Goal: Task Accomplishment & Management: Use online tool/utility

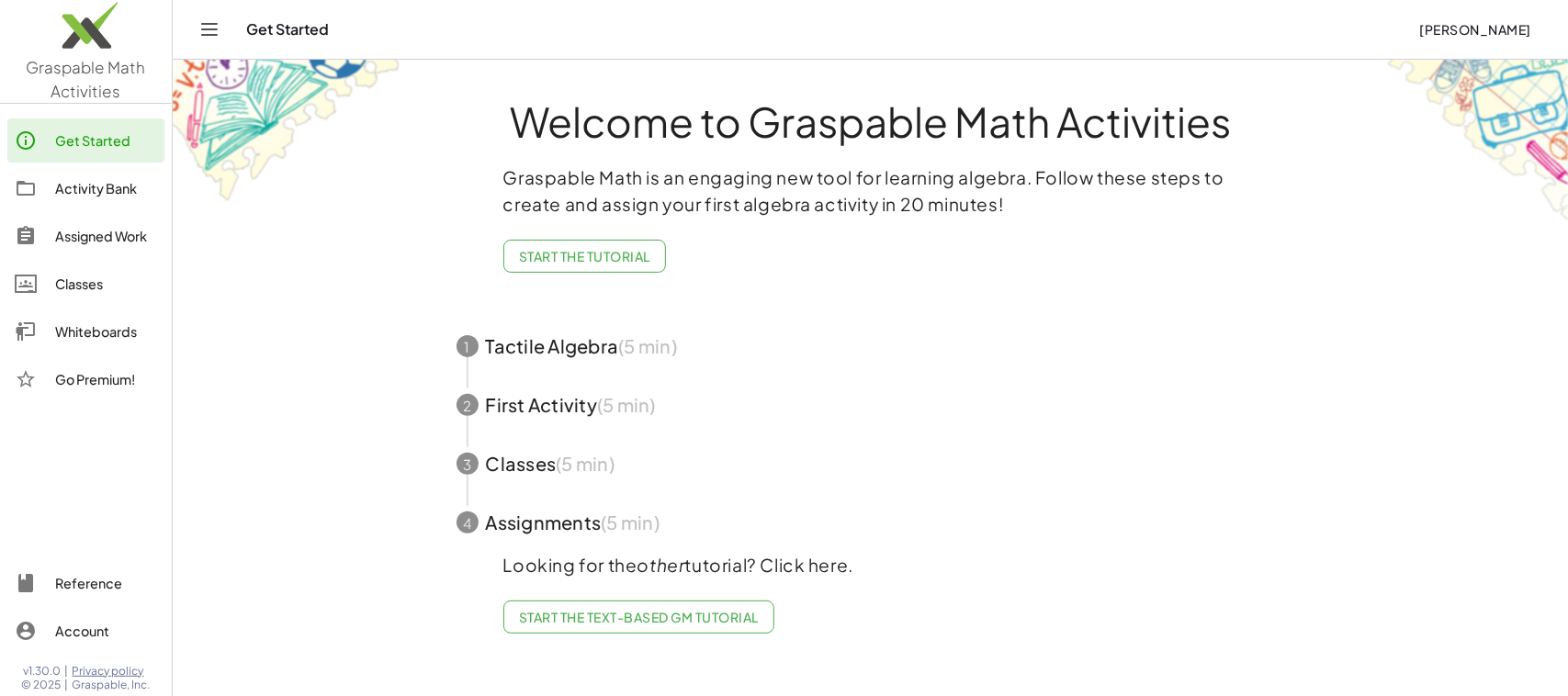
click at [588, 253] on span "Start the Tutorial" at bounding box center [585, 255] width 131 height 16
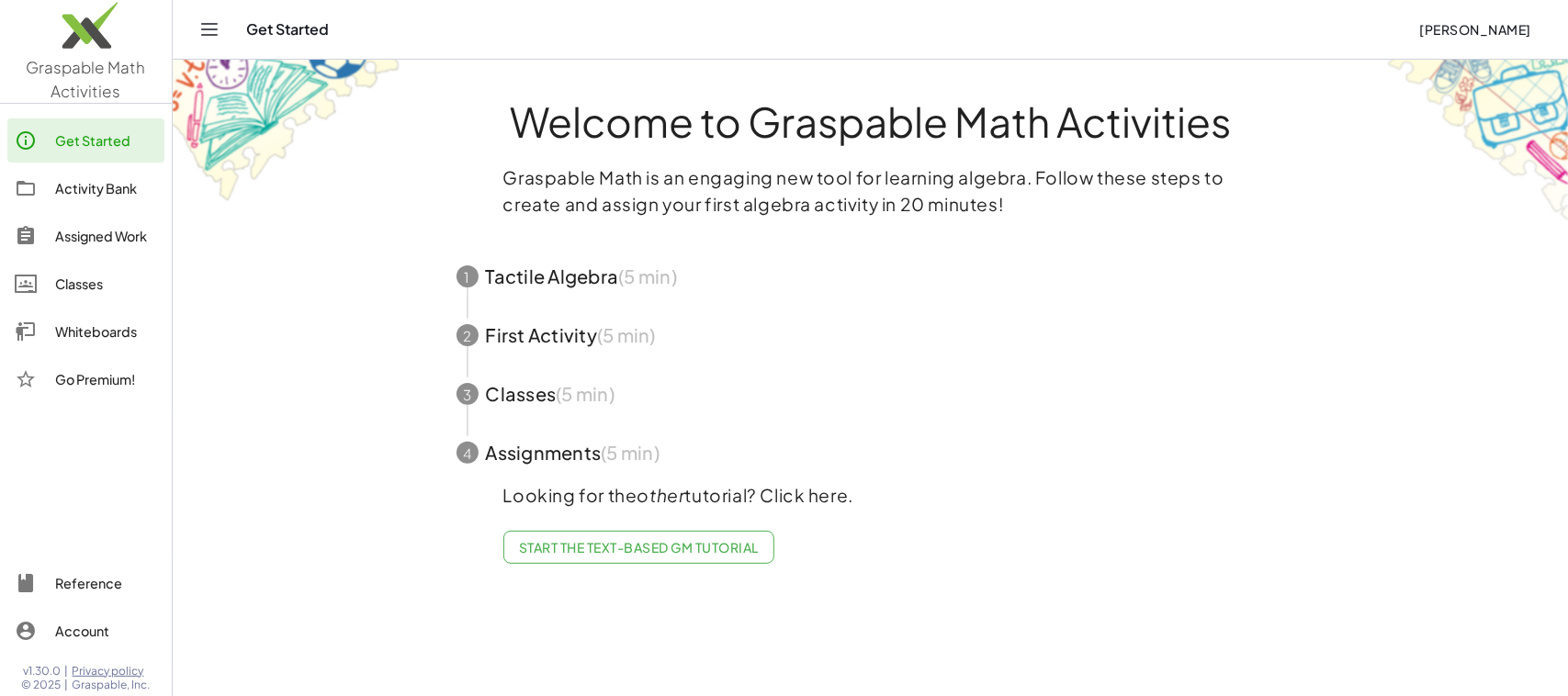
click at [61, 187] on div "Activity Bank" at bounding box center [106, 188] width 102 height 22
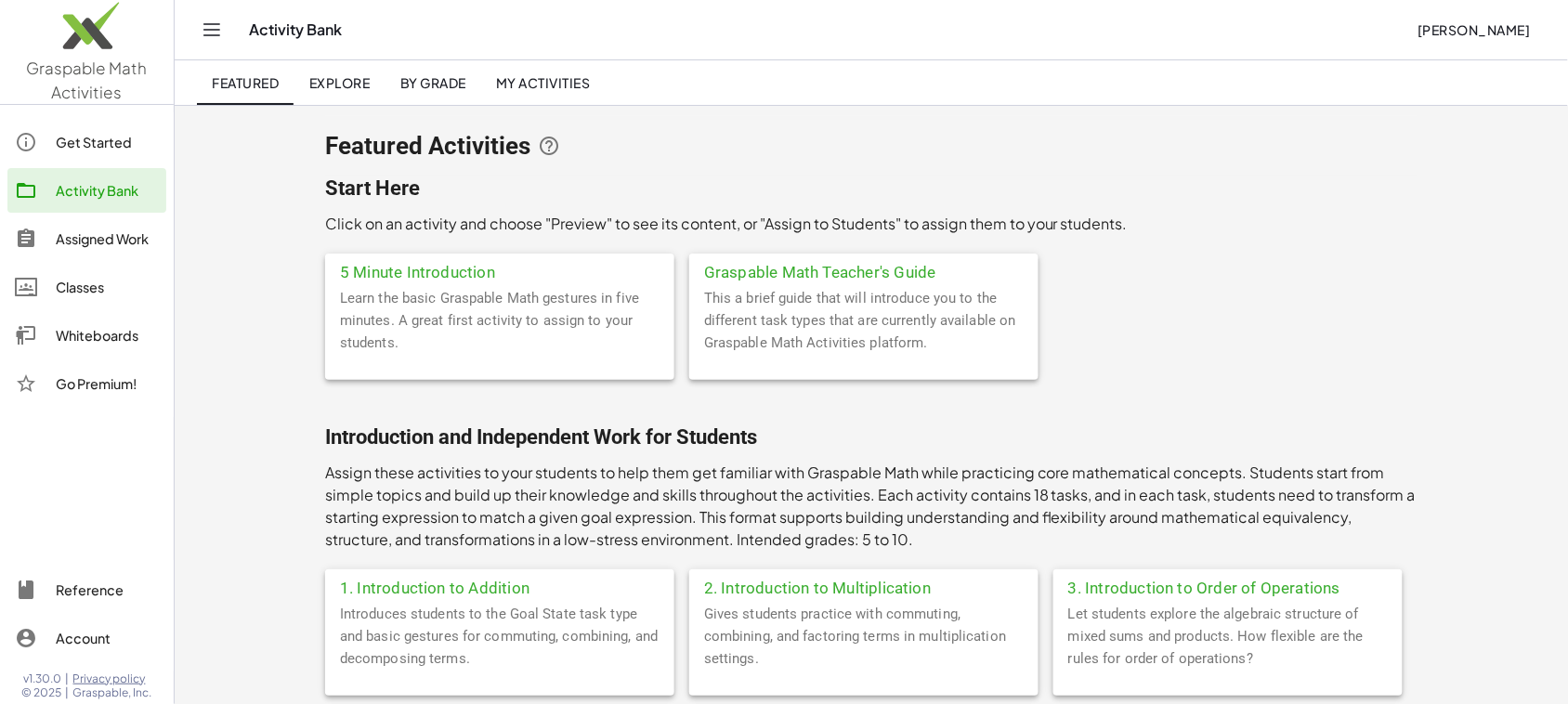
click at [539, 65] on link "My Activities" at bounding box center [543, 83] width 125 height 45
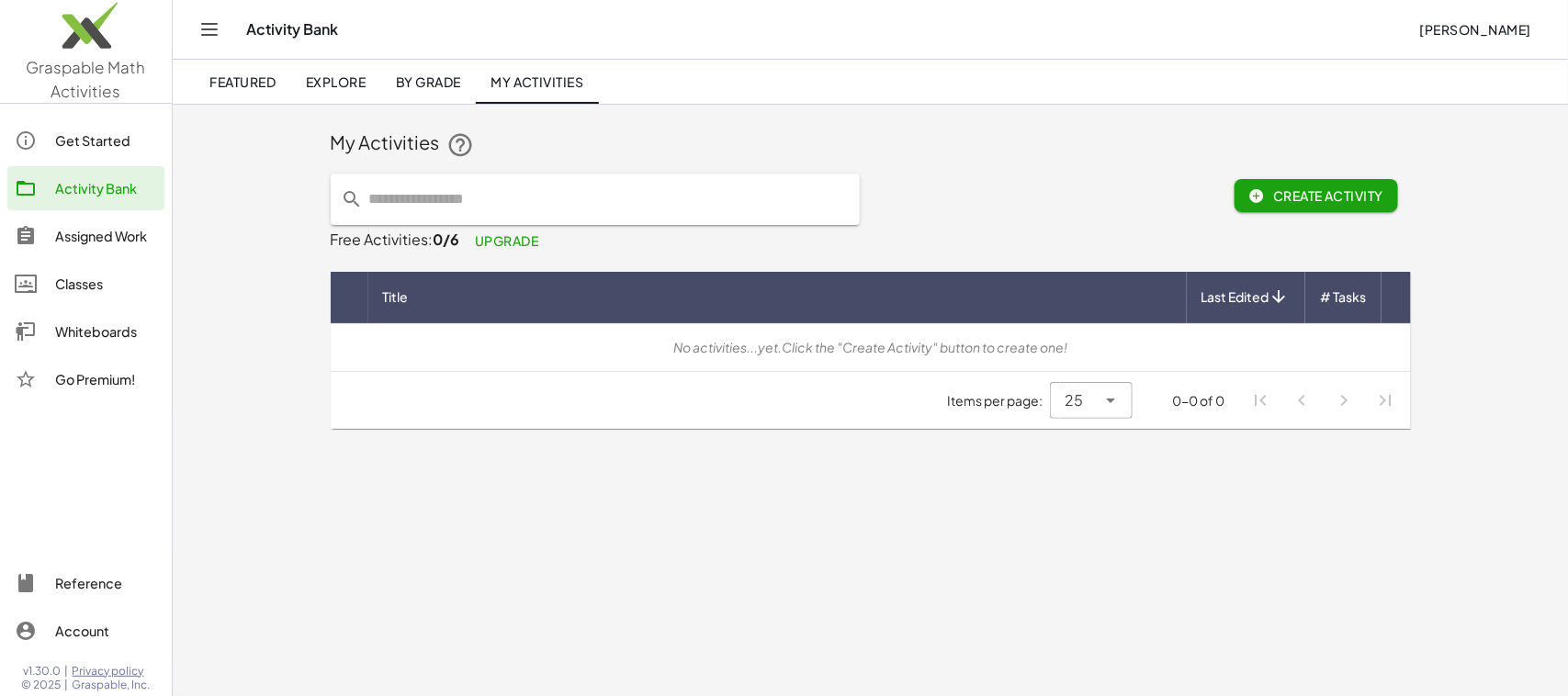
click at [90, 24] on img at bounding box center [86, 29] width 171 height 78
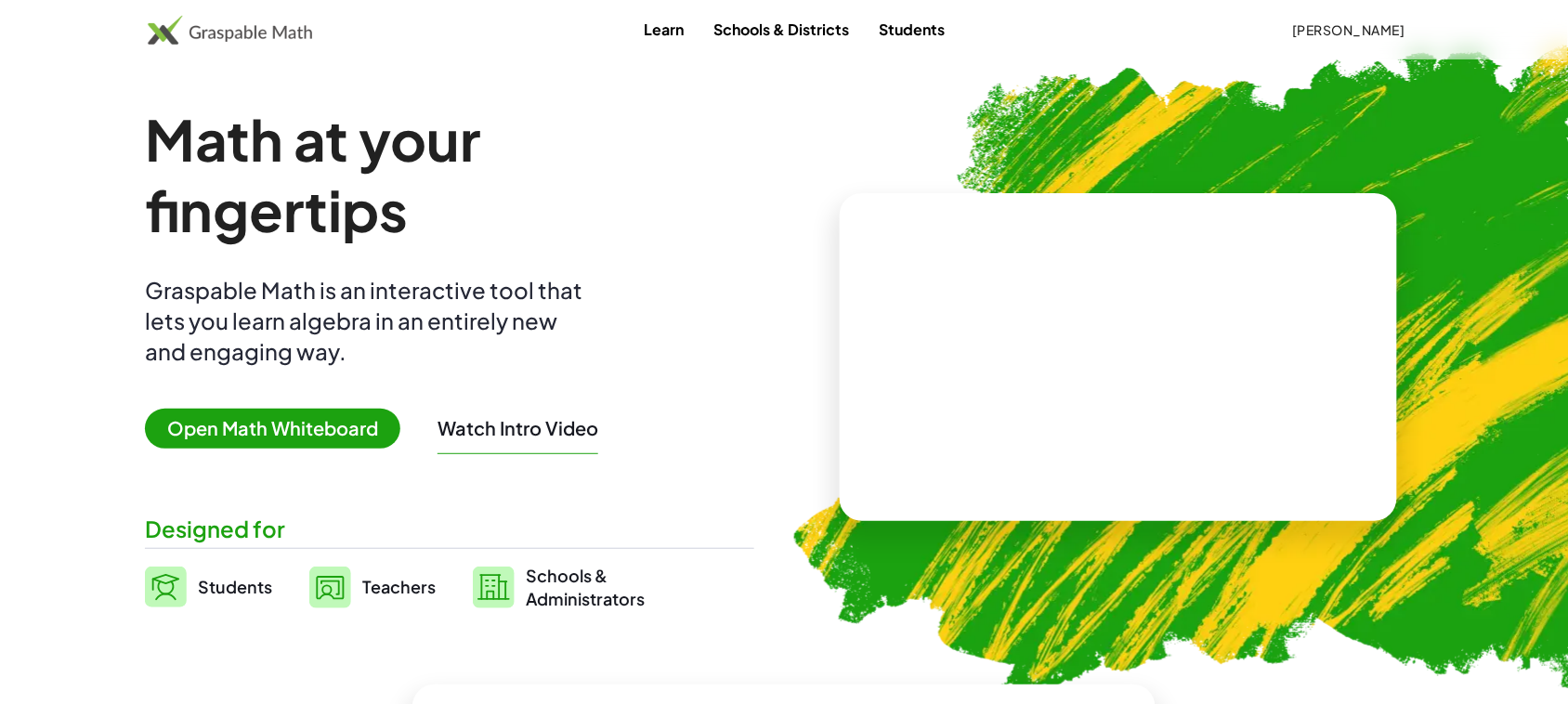
click at [290, 424] on span "Open Math Whiteboard" at bounding box center [273, 428] width 255 height 40
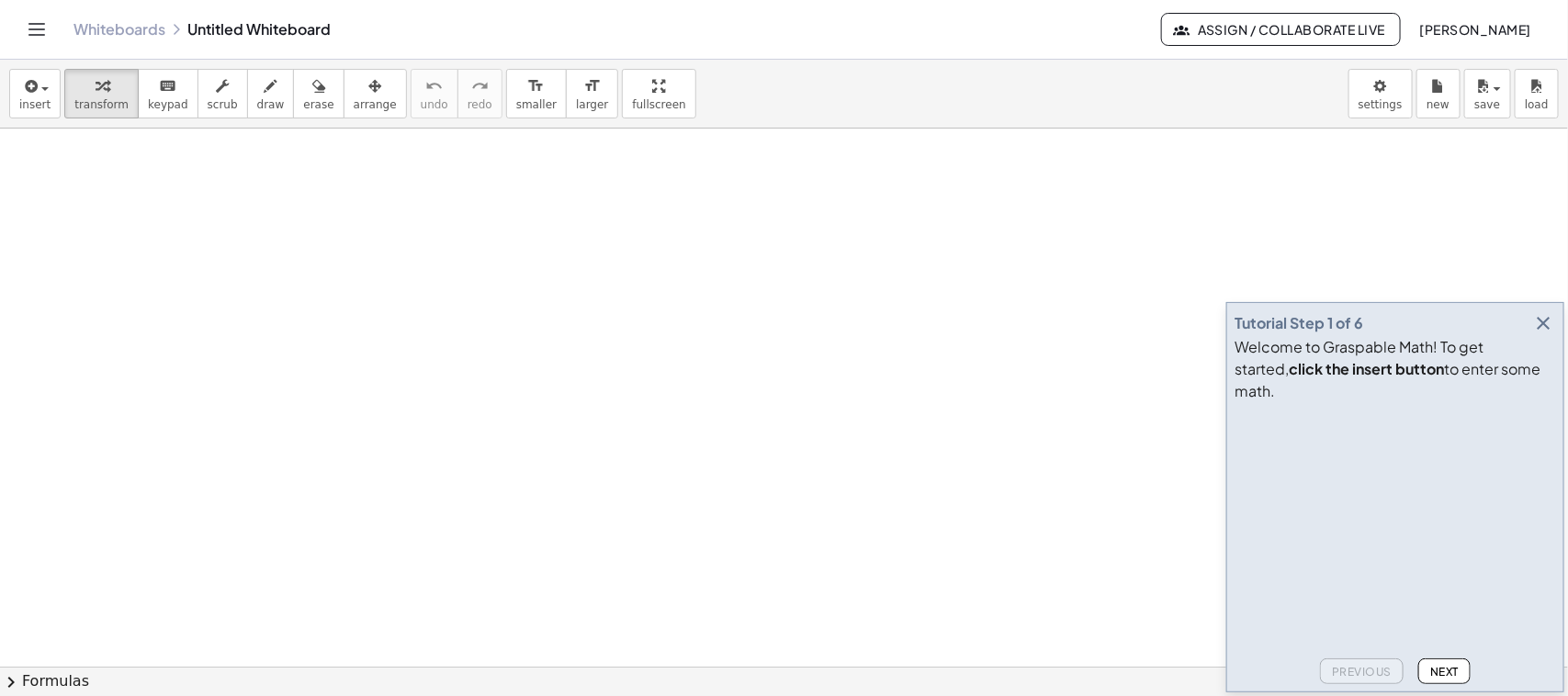
click at [1378, 334] on icon "button" at bounding box center [1543, 322] width 22 height 22
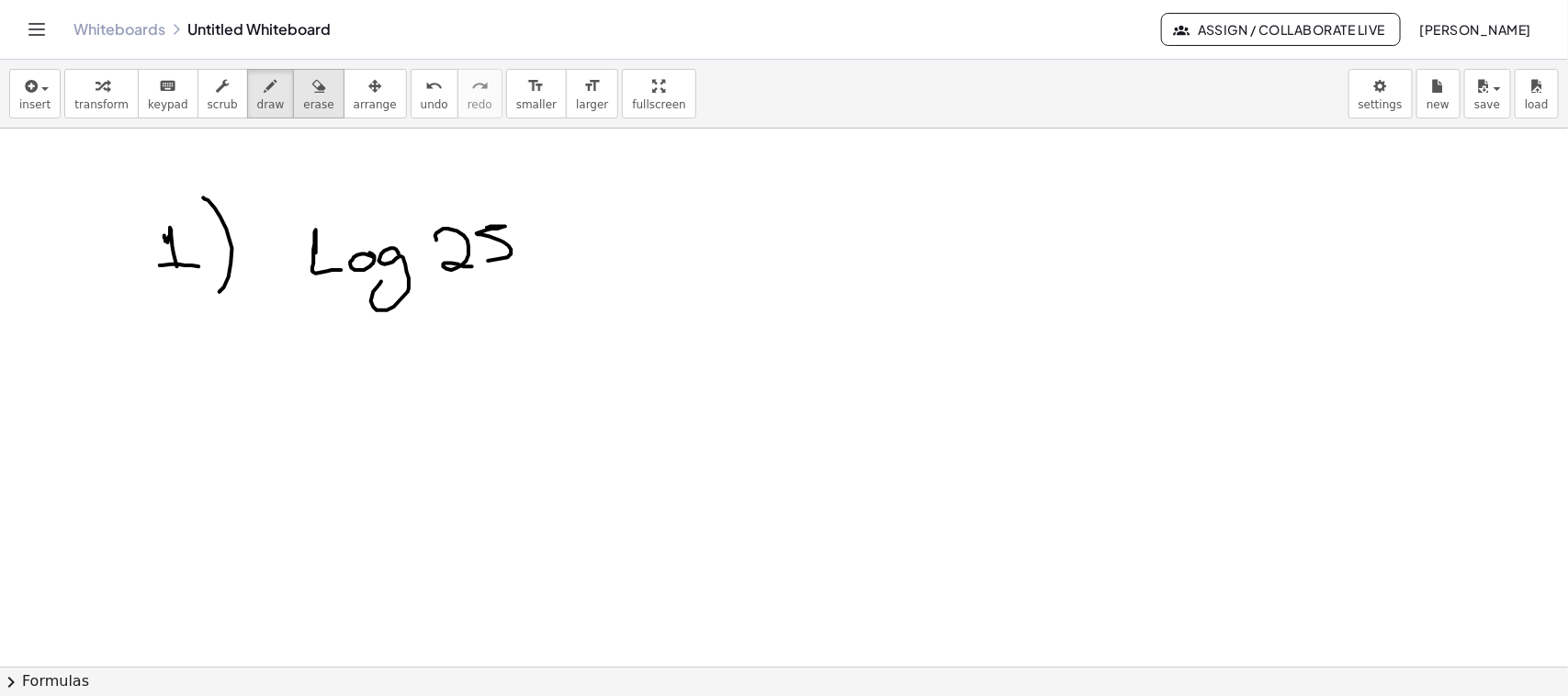
click at [305, 94] on div "button" at bounding box center [318, 85] width 30 height 22
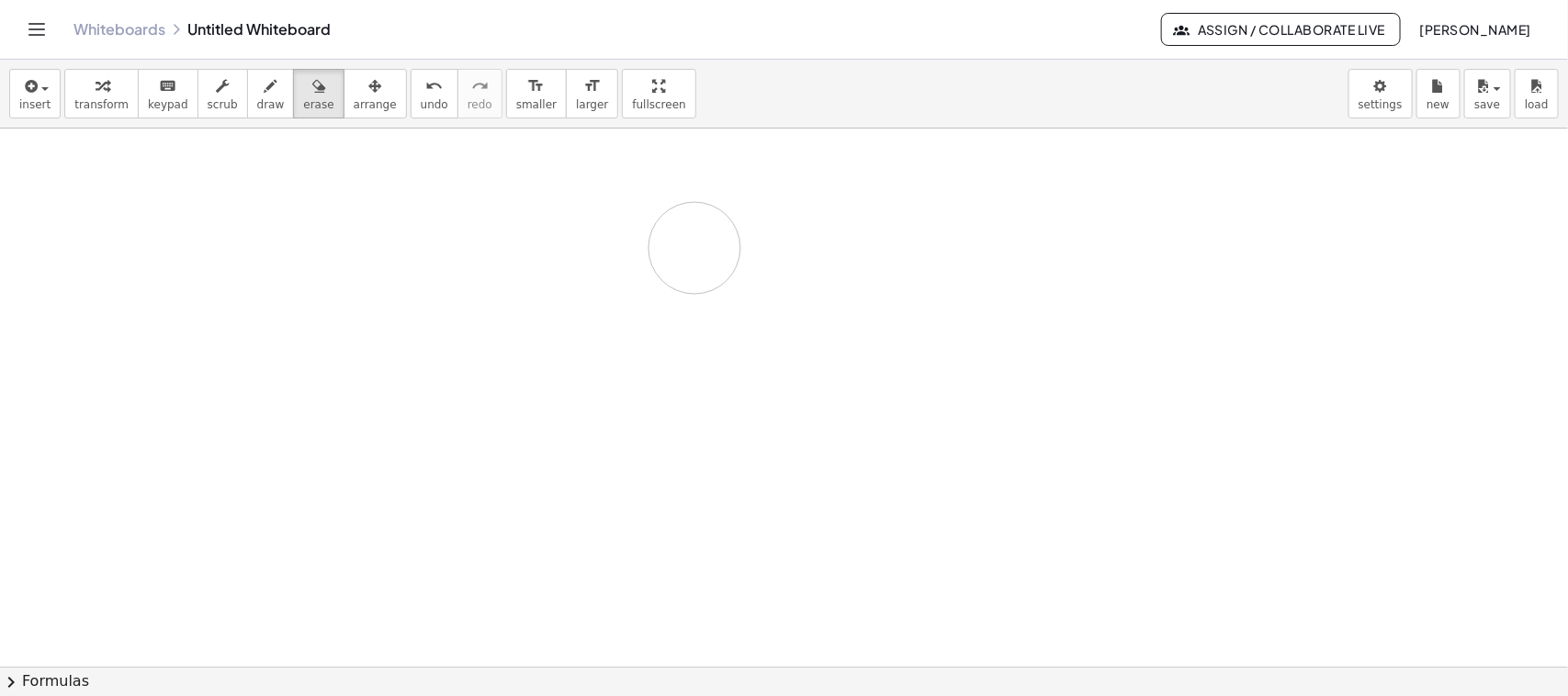
drag, startPoint x: 182, startPoint y: 228, endPoint x: 694, endPoint y: 248, distance: 512.4
click at [694, 248] on div at bounding box center [784, 667] width 1568 height 1076
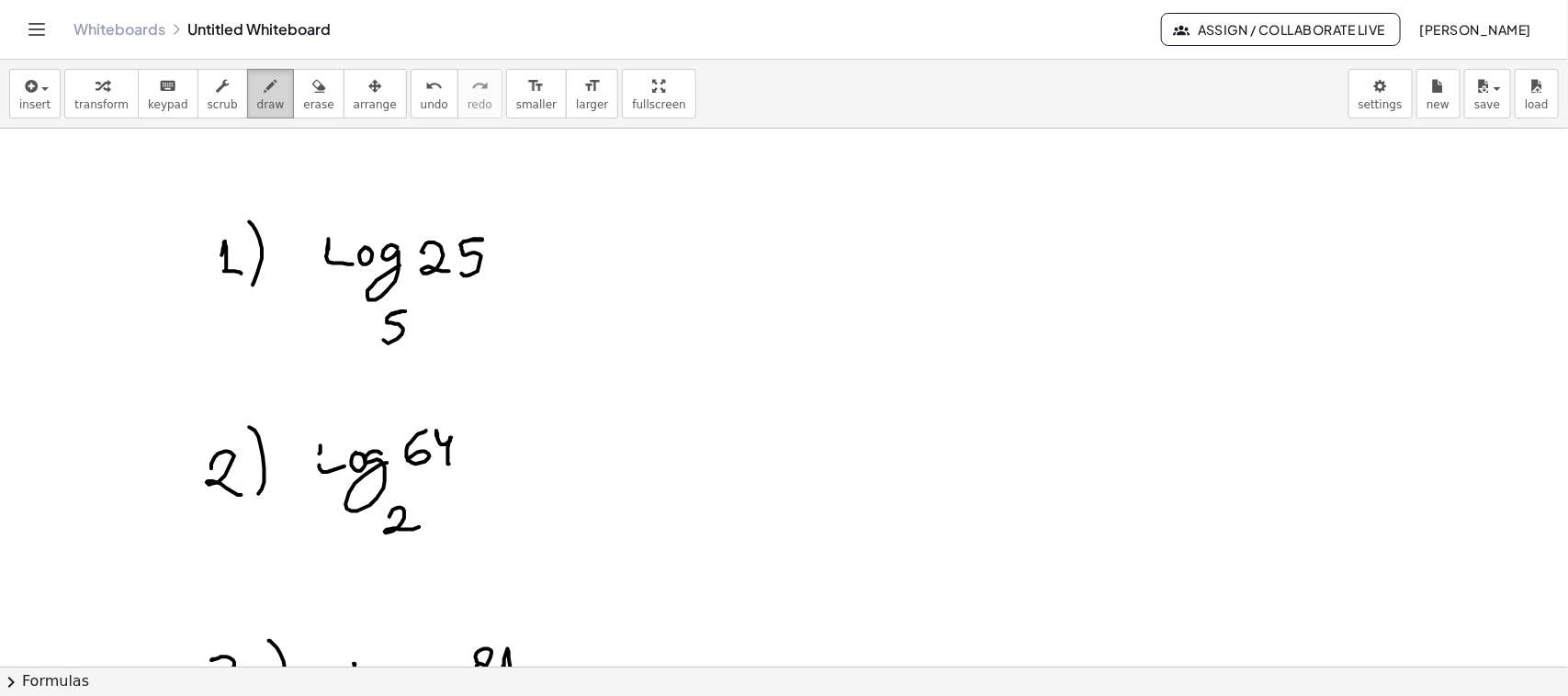
click at [248, 96] on button "draw" at bounding box center [272, 93] width 48 height 49
drag, startPoint x: 300, startPoint y: 84, endPoint x: 695, endPoint y: 283, distance: 442.3
click at [312, 85] on icon "button" at bounding box center [318, 86] width 13 height 22
drag, startPoint x: 695, startPoint y: 283, endPoint x: 374, endPoint y: 156, distance: 345.2
click at [539, 267] on div at bounding box center [784, 667] width 1568 height 1076
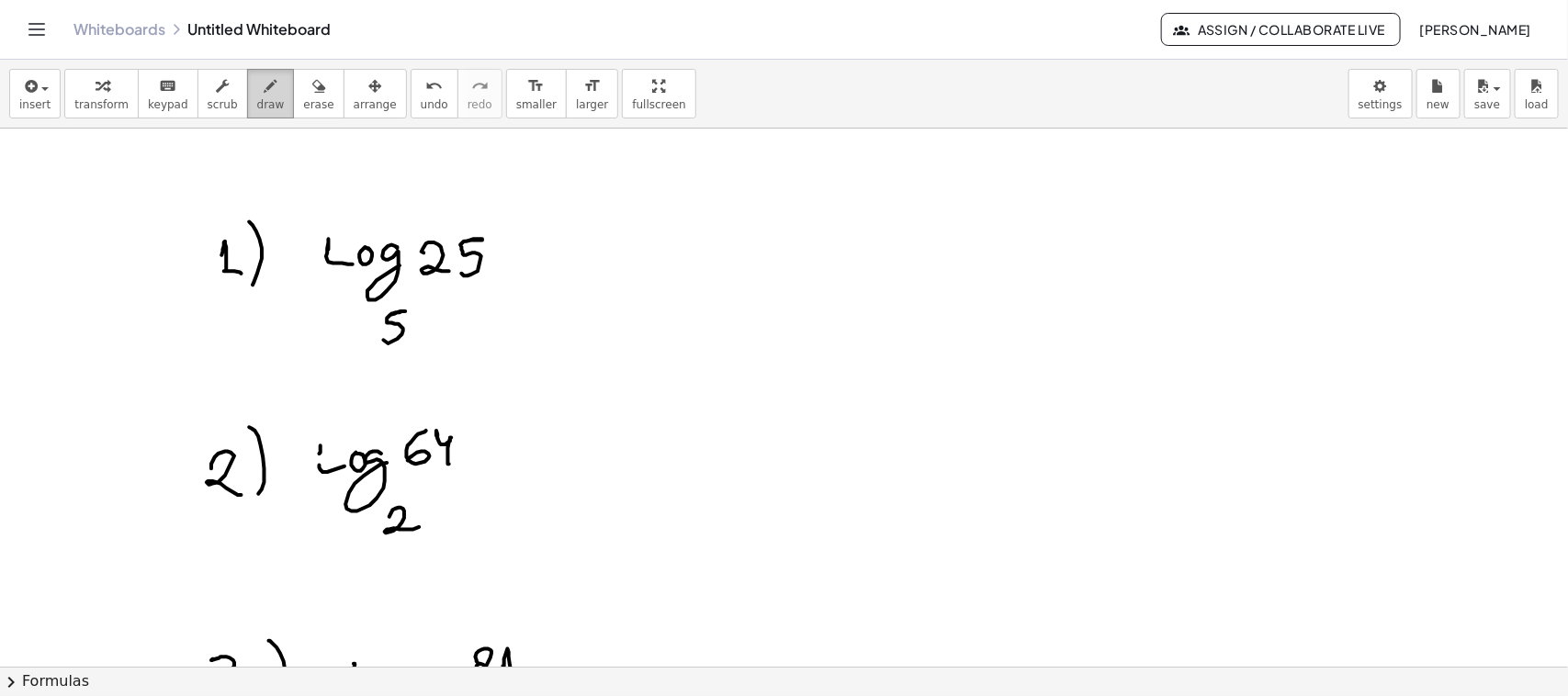
click at [267, 106] on button "draw" at bounding box center [272, 93] width 48 height 49
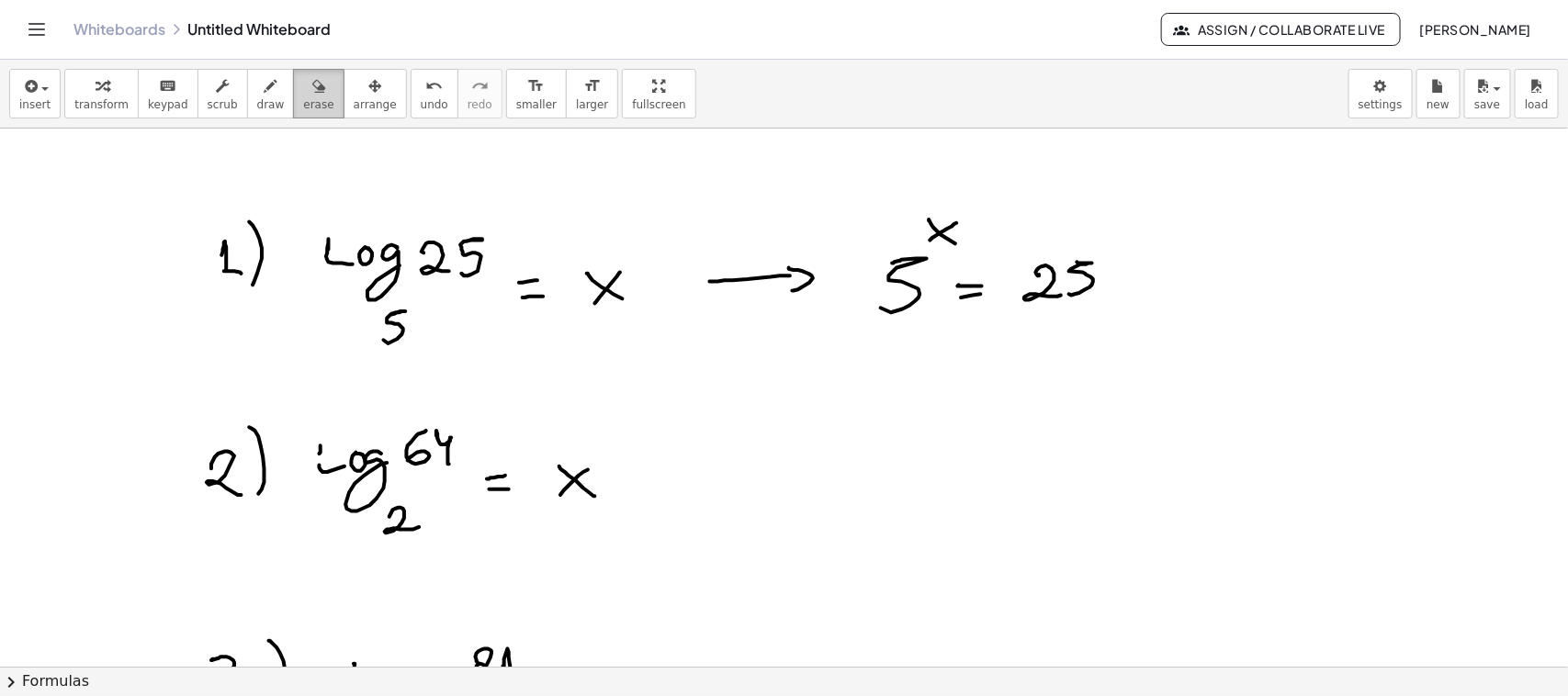
click at [312, 97] on icon "button" at bounding box center [318, 86] width 13 height 22
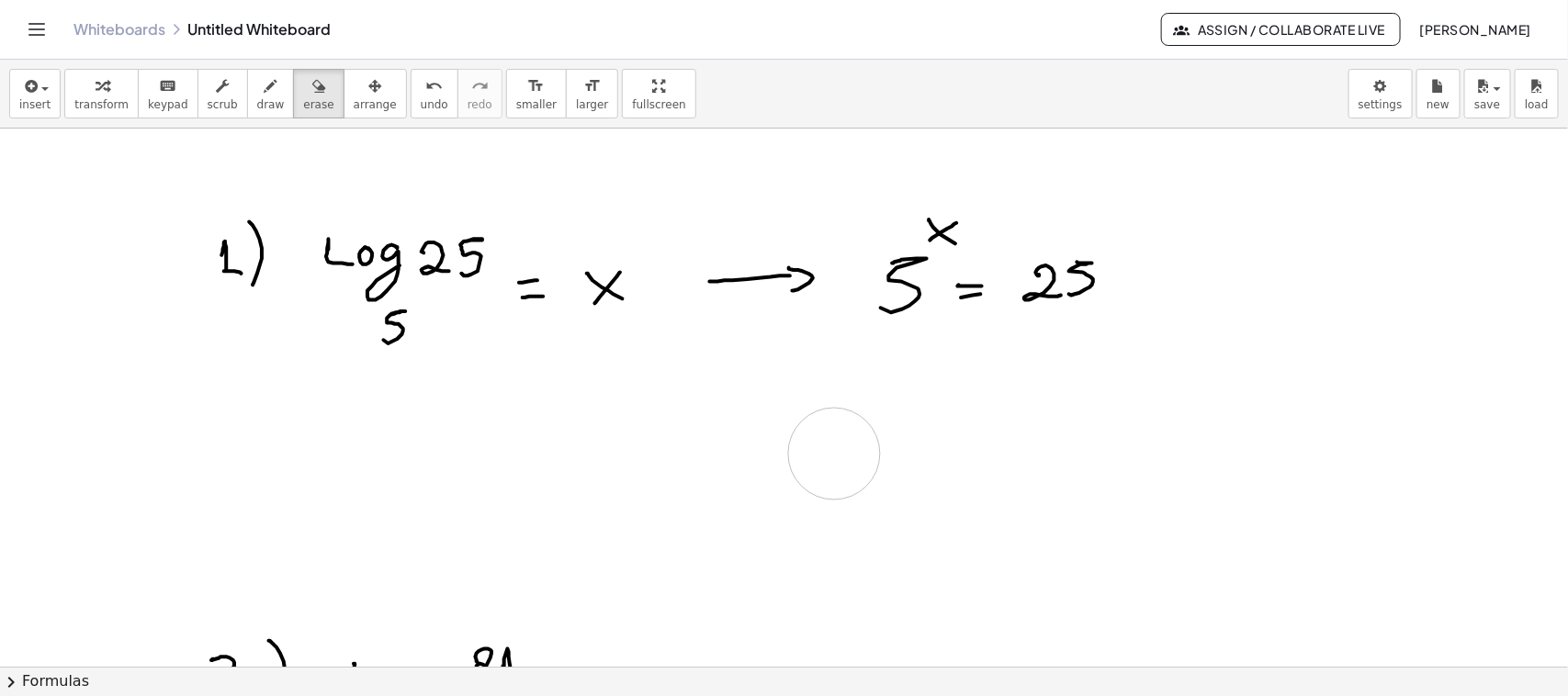
drag, startPoint x: 666, startPoint y: 515, endPoint x: 687, endPoint y: 501, distance: 25.2
click at [665, 491] on div at bounding box center [784, 667] width 1568 height 1076
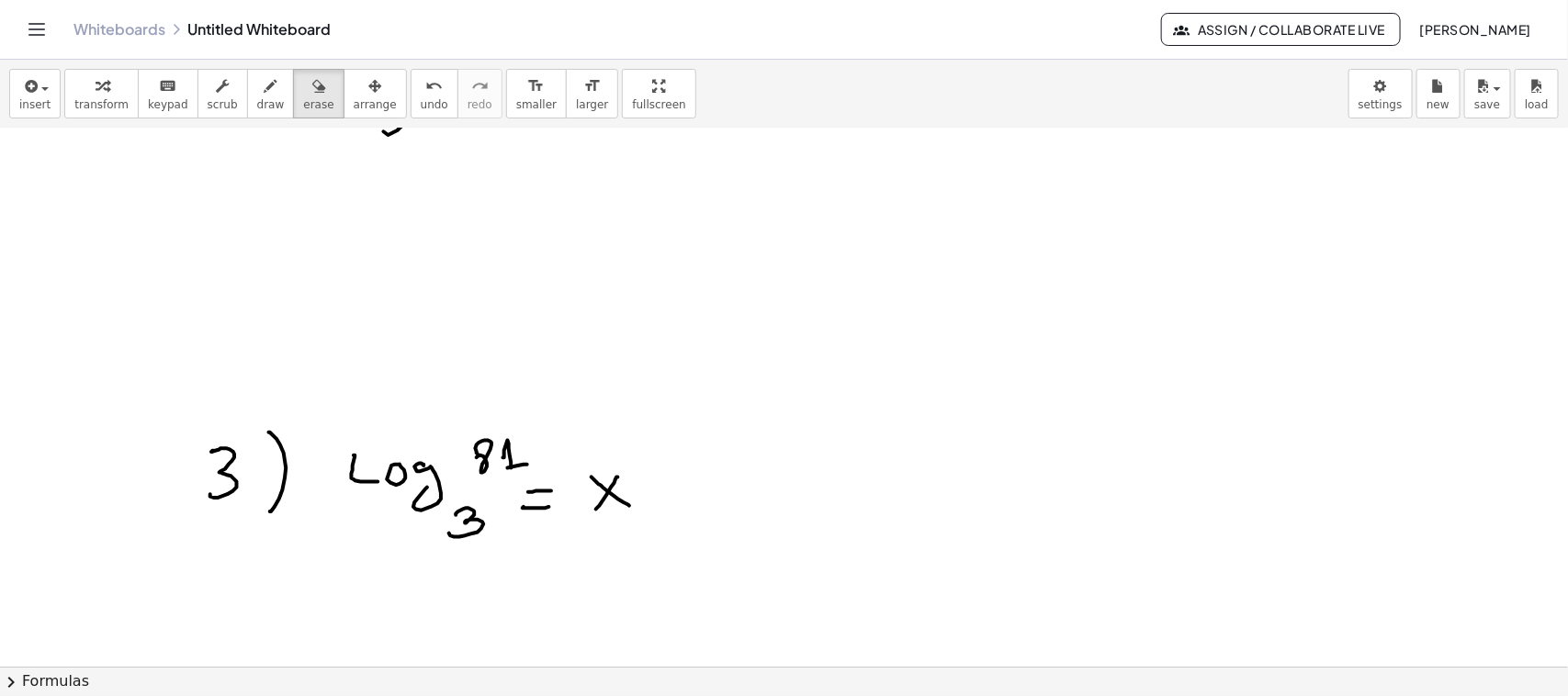
scroll to position [229, 0]
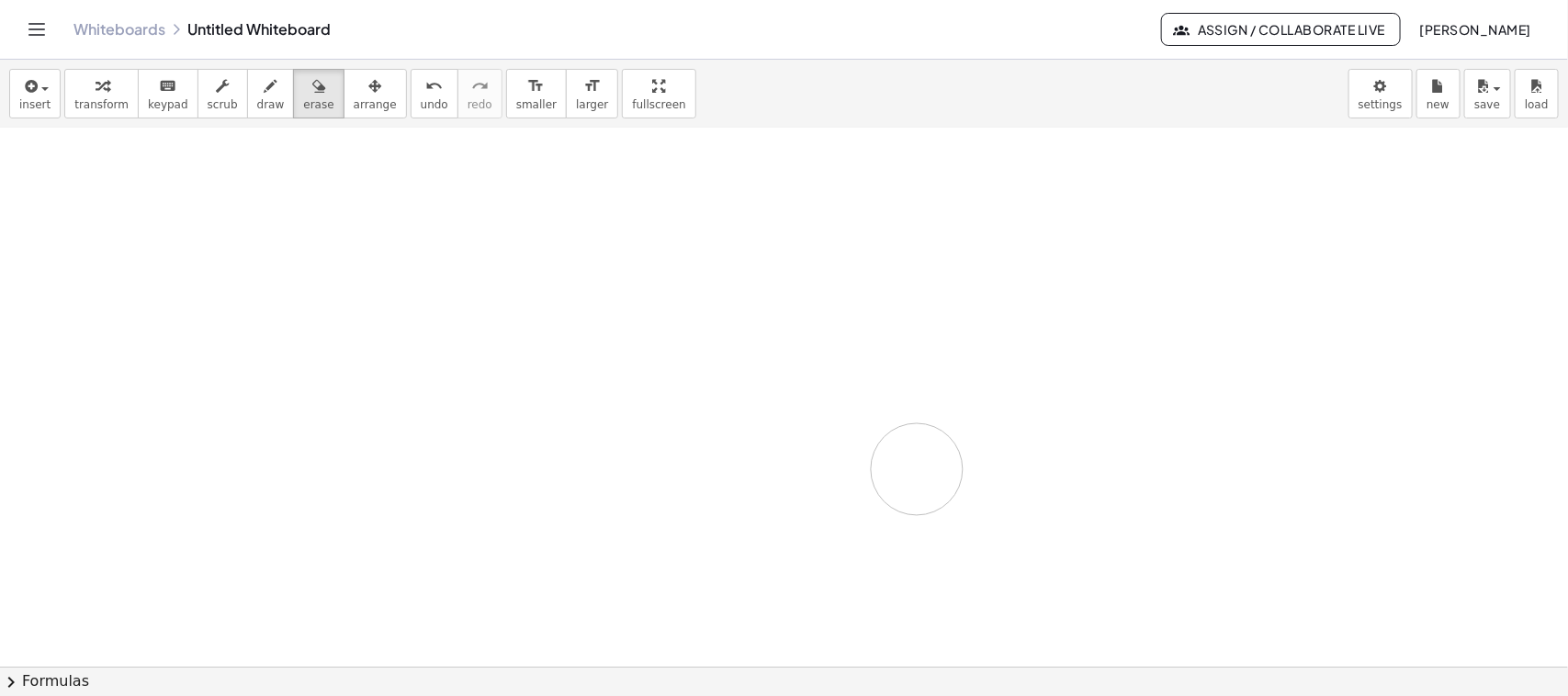
drag, startPoint x: 643, startPoint y: 535, endPoint x: 832, endPoint y: 462, distance: 202.6
click at [767, 447] on div at bounding box center [784, 437] width 1568 height 1076
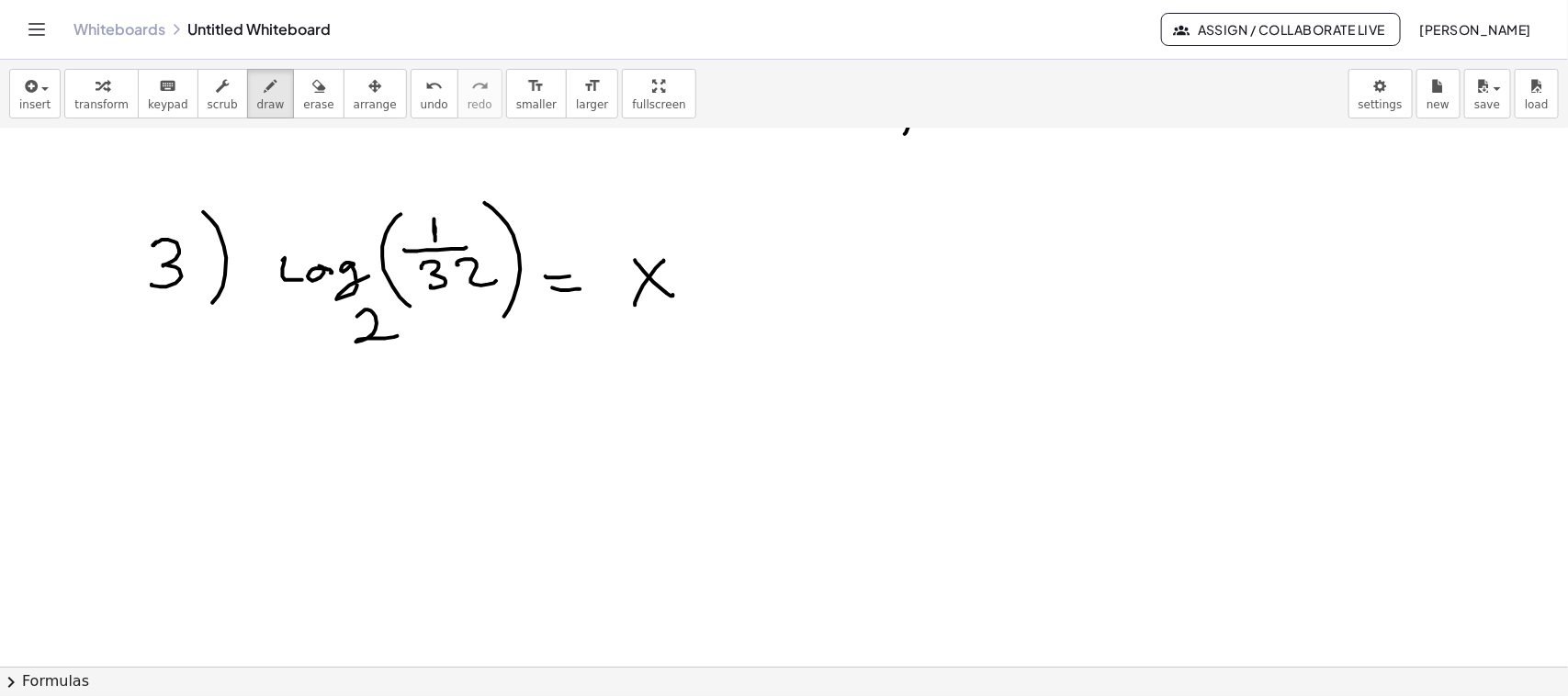
scroll to position [882, 0]
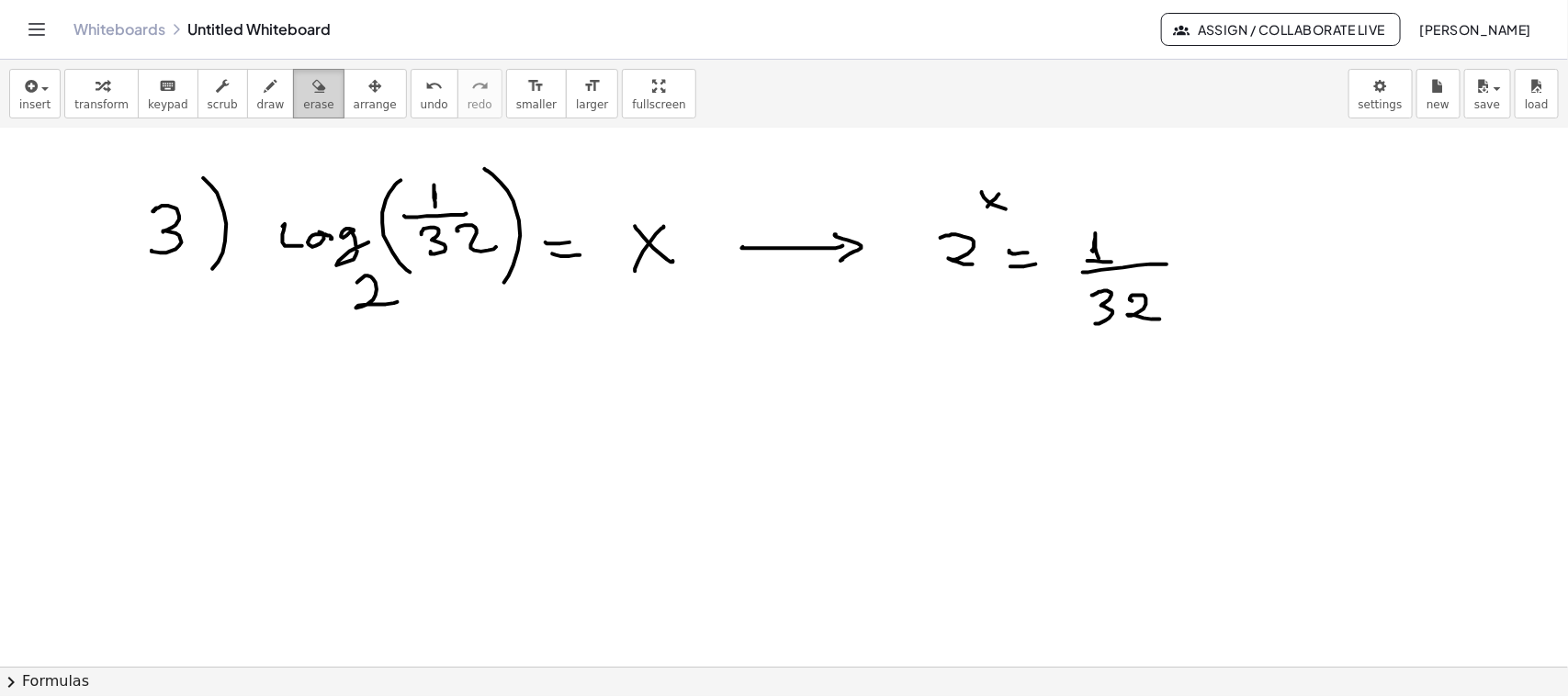
click at [303, 90] on div "button" at bounding box center [318, 85] width 30 height 22
drag, startPoint x: 1020, startPoint y: 157, endPoint x: 842, endPoint y: 198, distance: 182.7
click at [930, 247] on div at bounding box center [784, 54] width 1568 height 1613
click at [265, 96] on icon "button" at bounding box center [271, 86] width 13 height 22
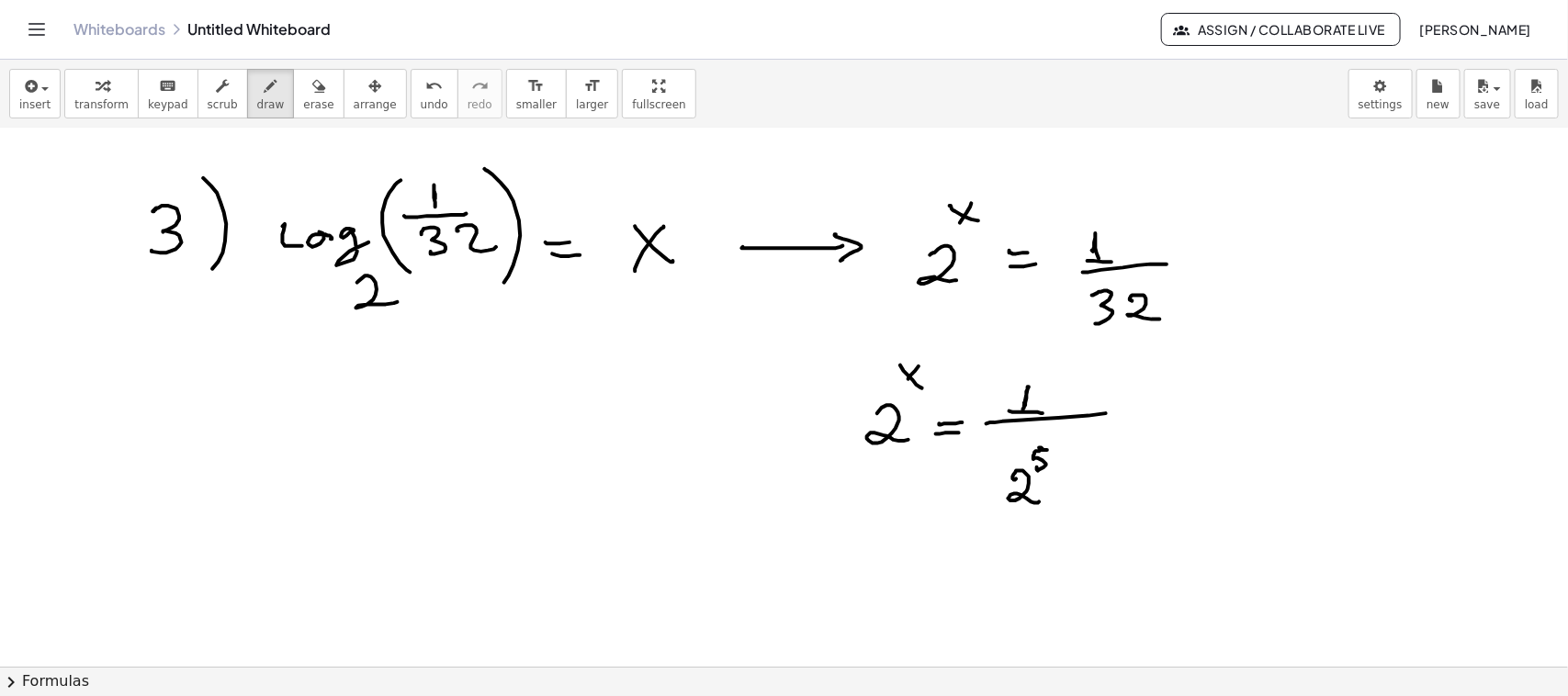
scroll to position [996, 0]
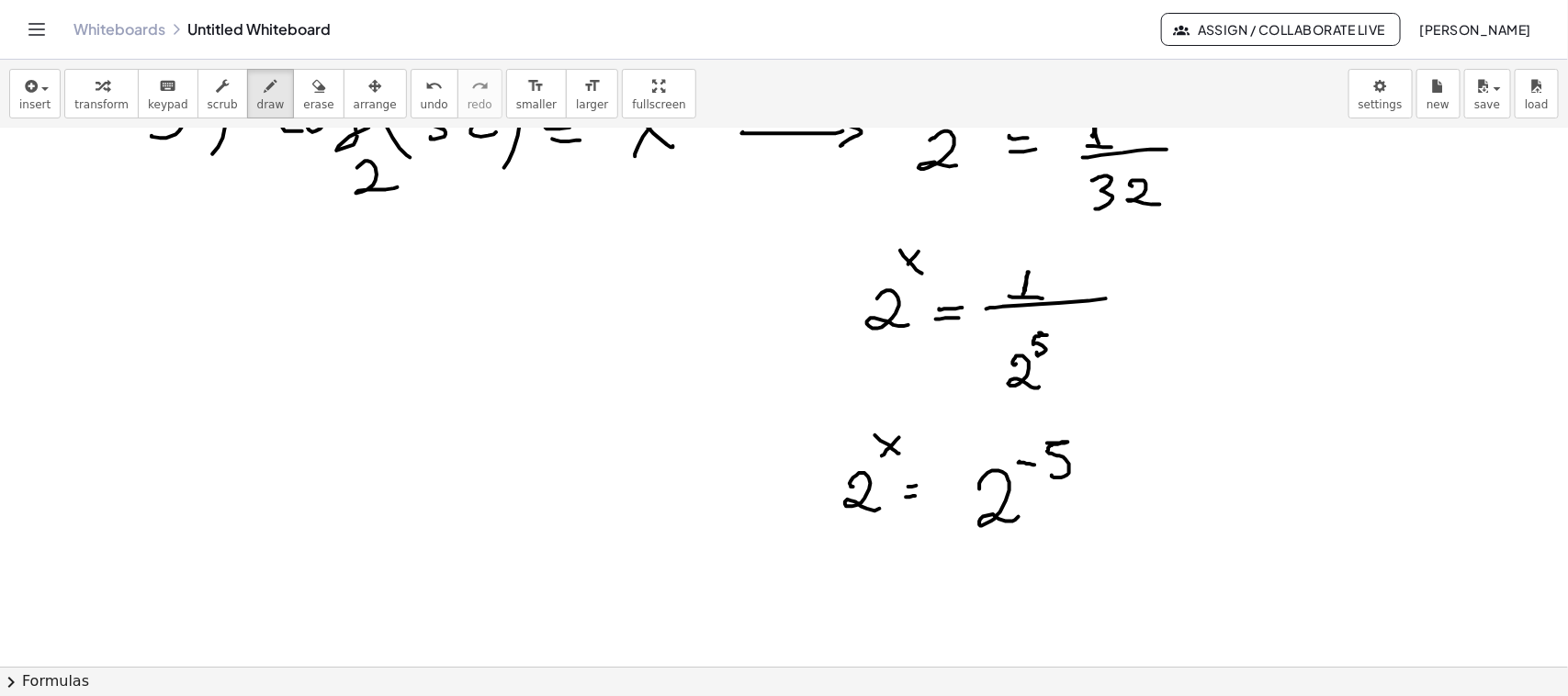
drag, startPoint x: 1032, startPoint y: 342, endPoint x: 1027, endPoint y: 328, distance: 14.9
drag, startPoint x: 1027, startPoint y: 328, endPoint x: 405, endPoint y: 14, distance: 696.8
click at [405, 14] on div "Whiteboards Untitled Whiteboard Assign / Collaborate Live Daniel Alexandher" at bounding box center [784, 29] width 1524 height 59
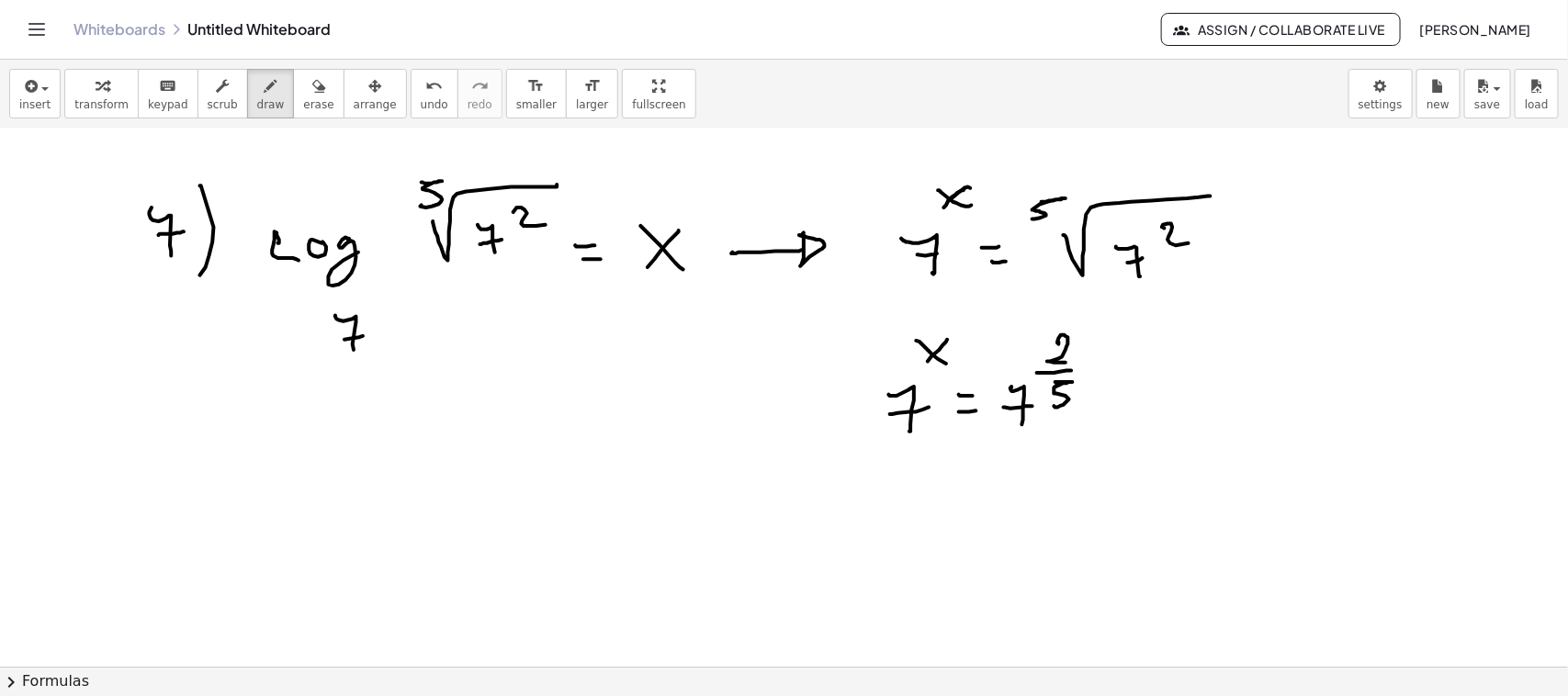
scroll to position [3457, 0]
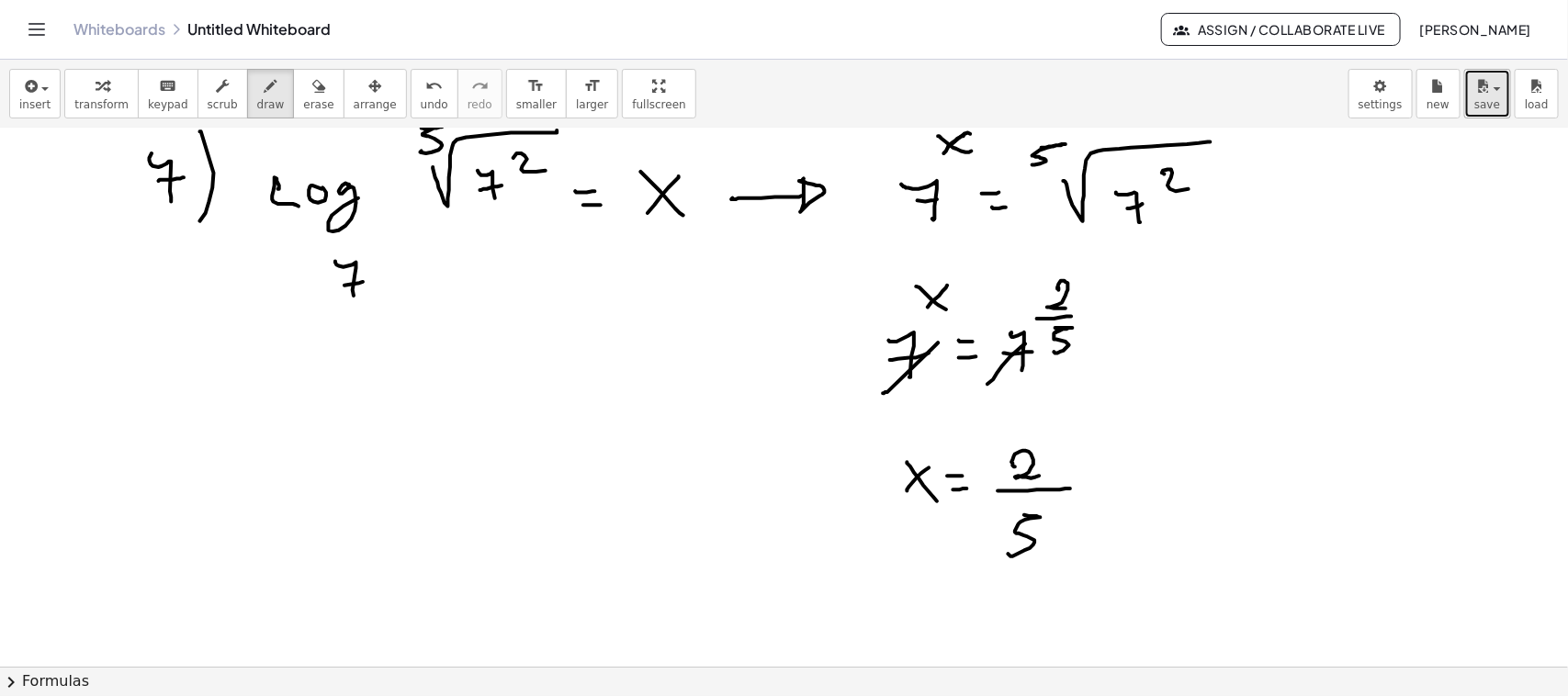
click at [1378, 113] on button "save" at bounding box center [1487, 93] width 47 height 49
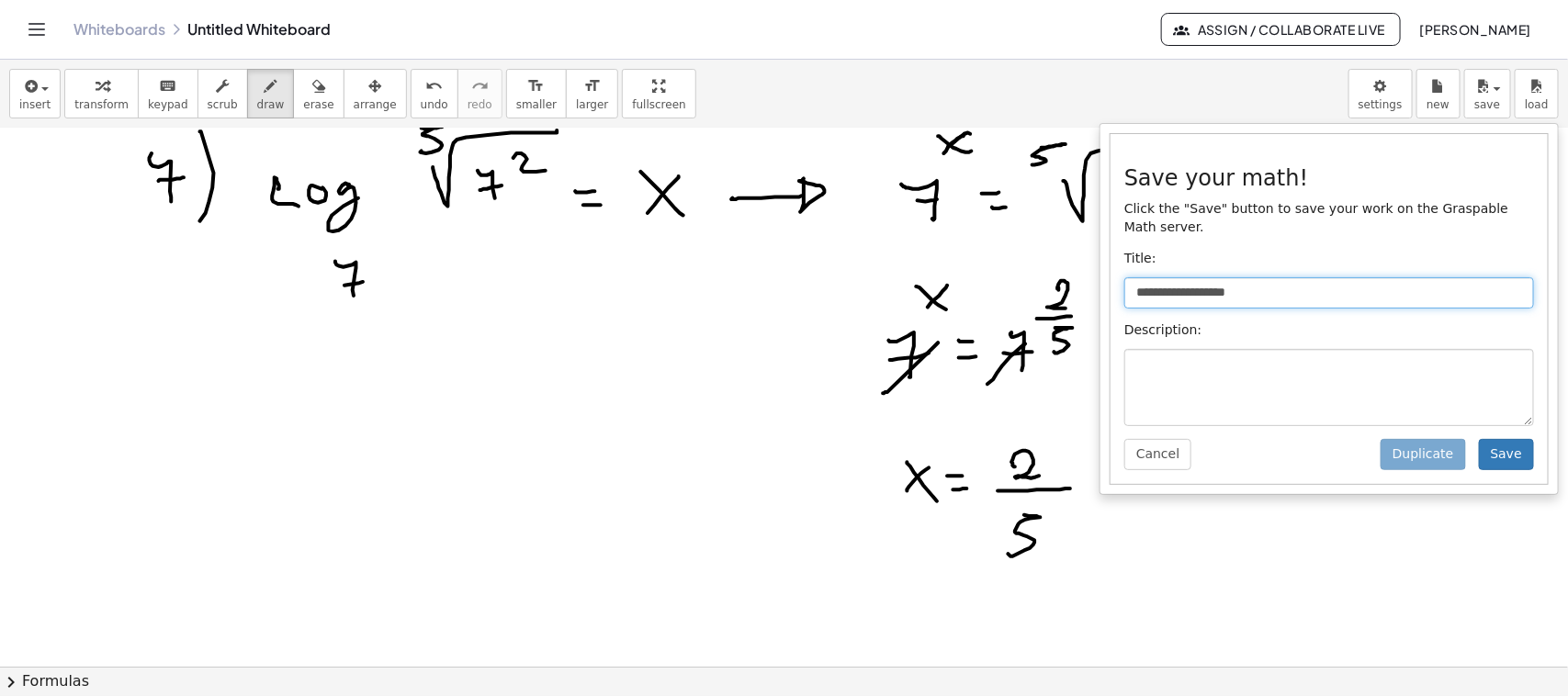
click at [1171, 277] on input "**********" at bounding box center [1328, 293] width 409 height 31
type input "**********"
click at [1215, 277] on input "**********" at bounding box center [1328, 293] width 409 height 31
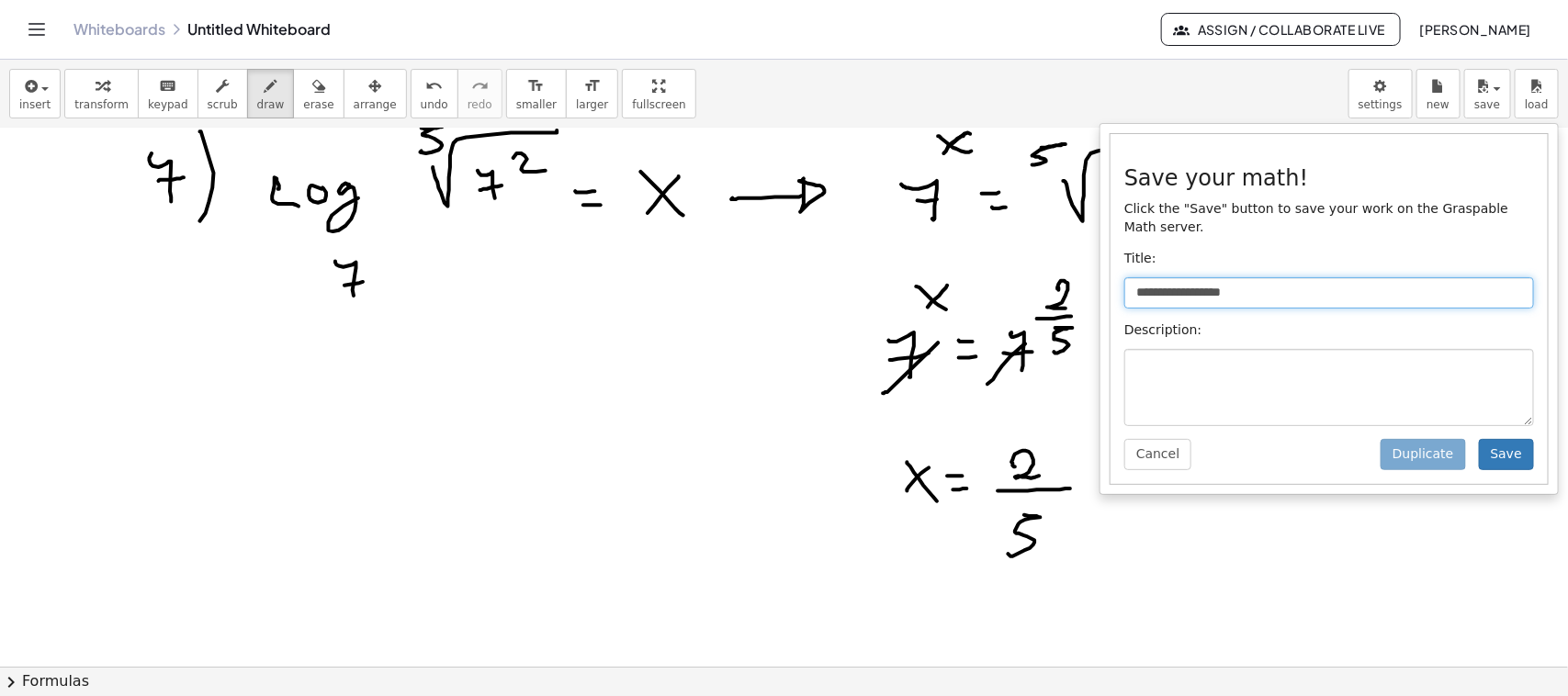
type input "**********"
drag, startPoint x: 1249, startPoint y: 269, endPoint x: 1114, endPoint y: 269, distance: 135.0
click at [1114, 269] on div "**********" at bounding box center [1329, 308] width 437 height 348
click at [1153, 280] on input "**********" at bounding box center [1328, 293] width 409 height 31
click at [1203, 280] on input "**********" at bounding box center [1328, 293] width 409 height 31
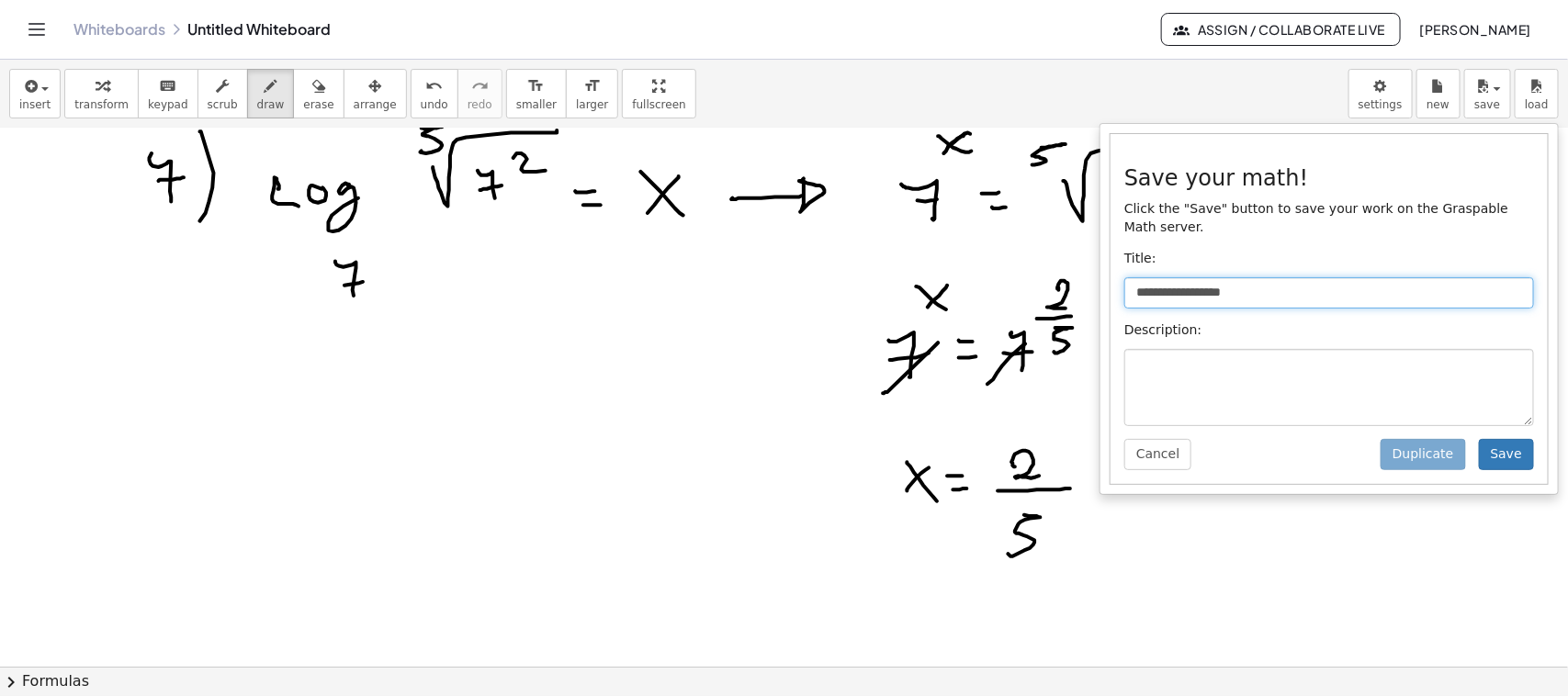
type input "**********"
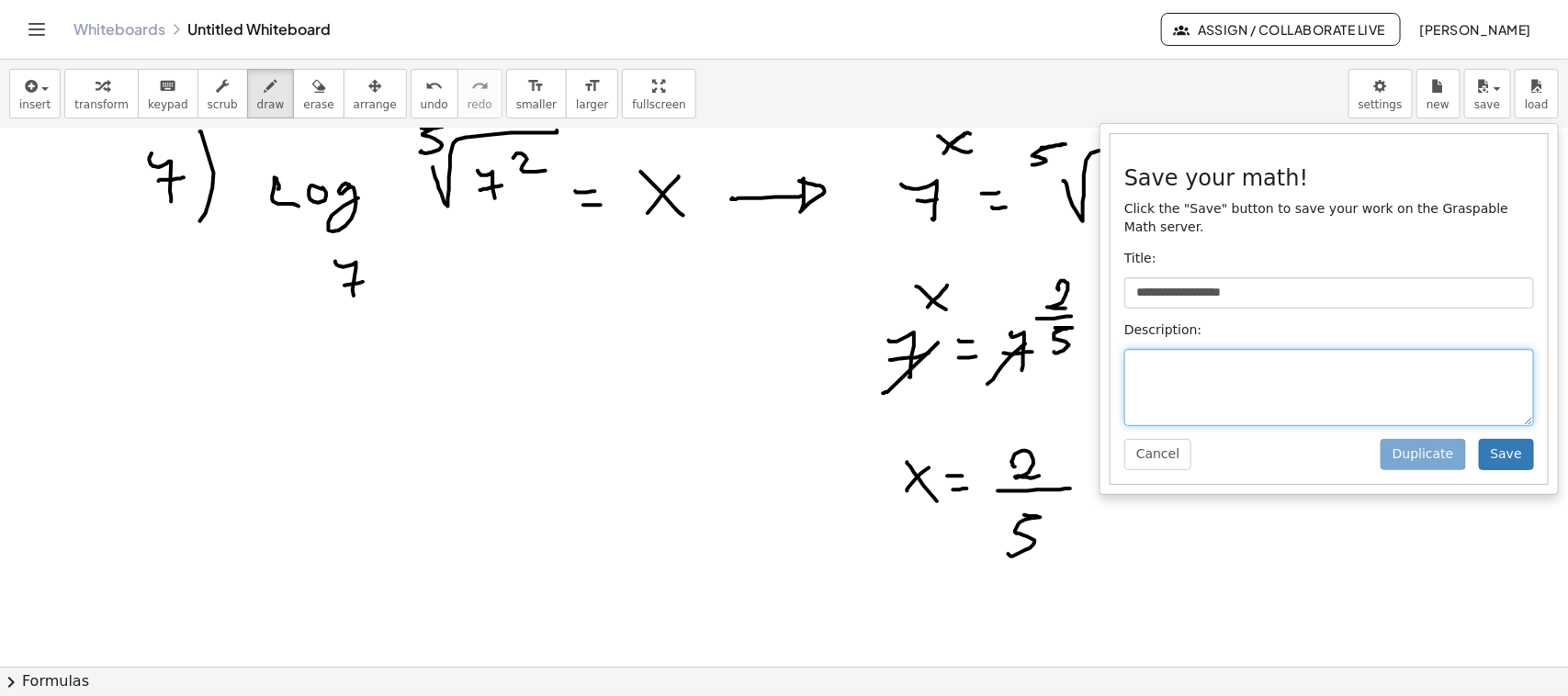
click at [1194, 348] on textarea at bounding box center [1328, 387] width 409 height 77
type textarea "**********"
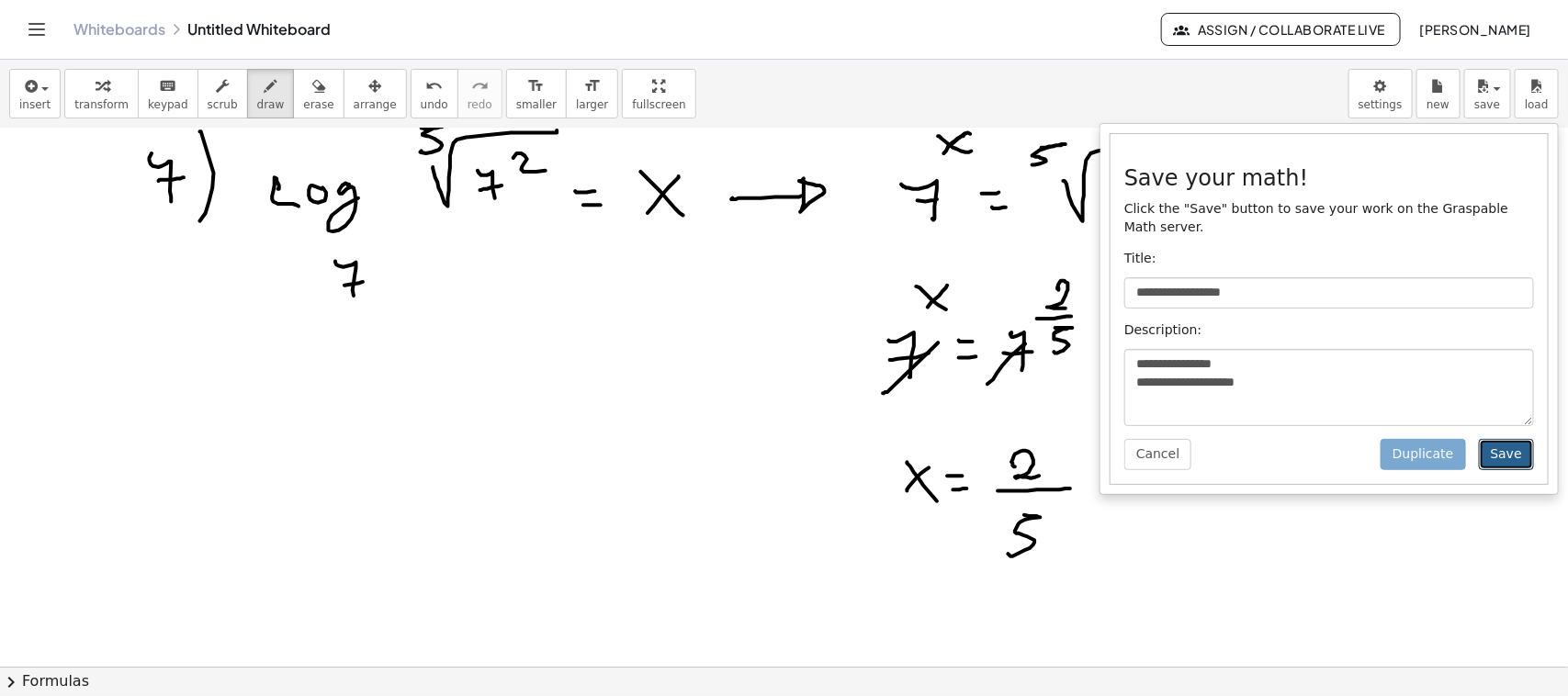
click at [1378, 439] on button "Save" at bounding box center [1505, 454] width 55 height 31
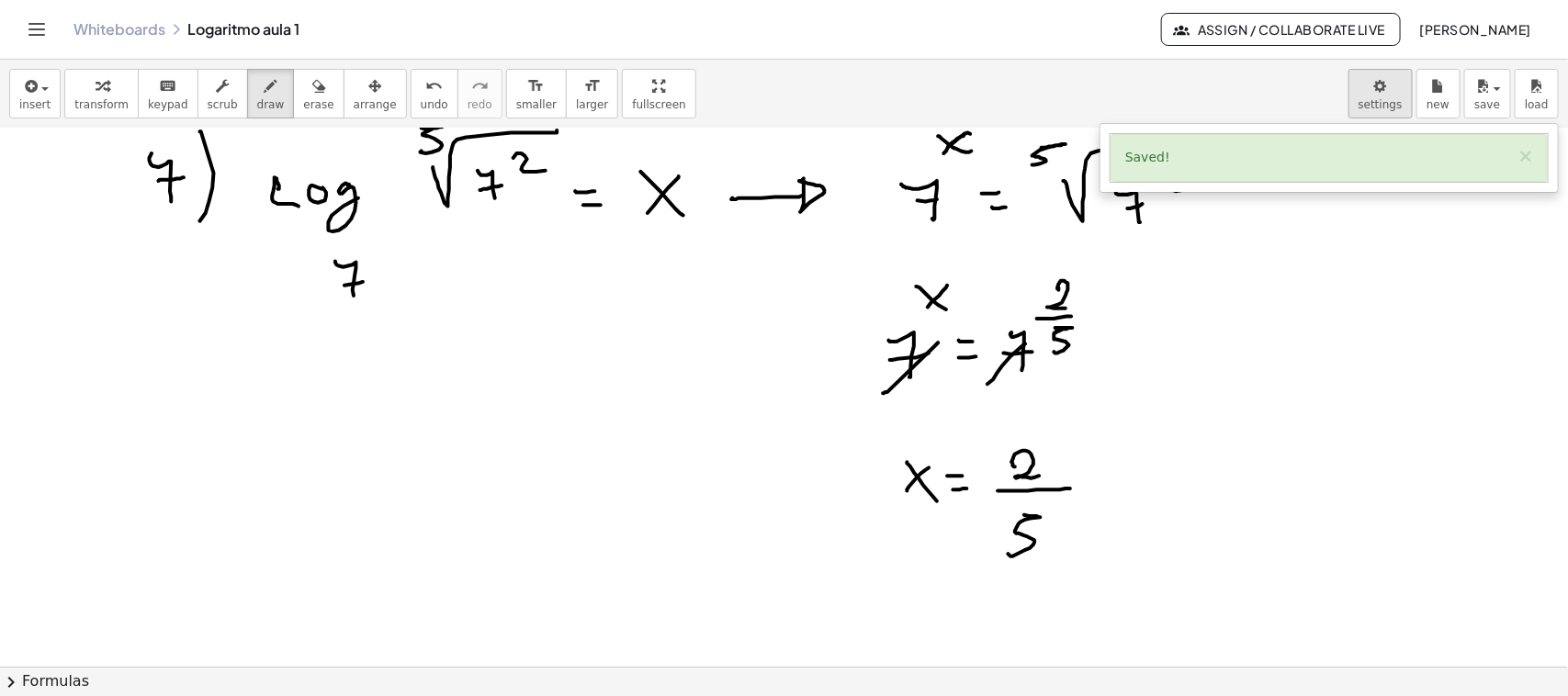
click at [1378, 104] on body "Graspable Math Activities Get Started Activity Bank Assigned Work Classes White…" at bounding box center [784, 348] width 1568 height 696
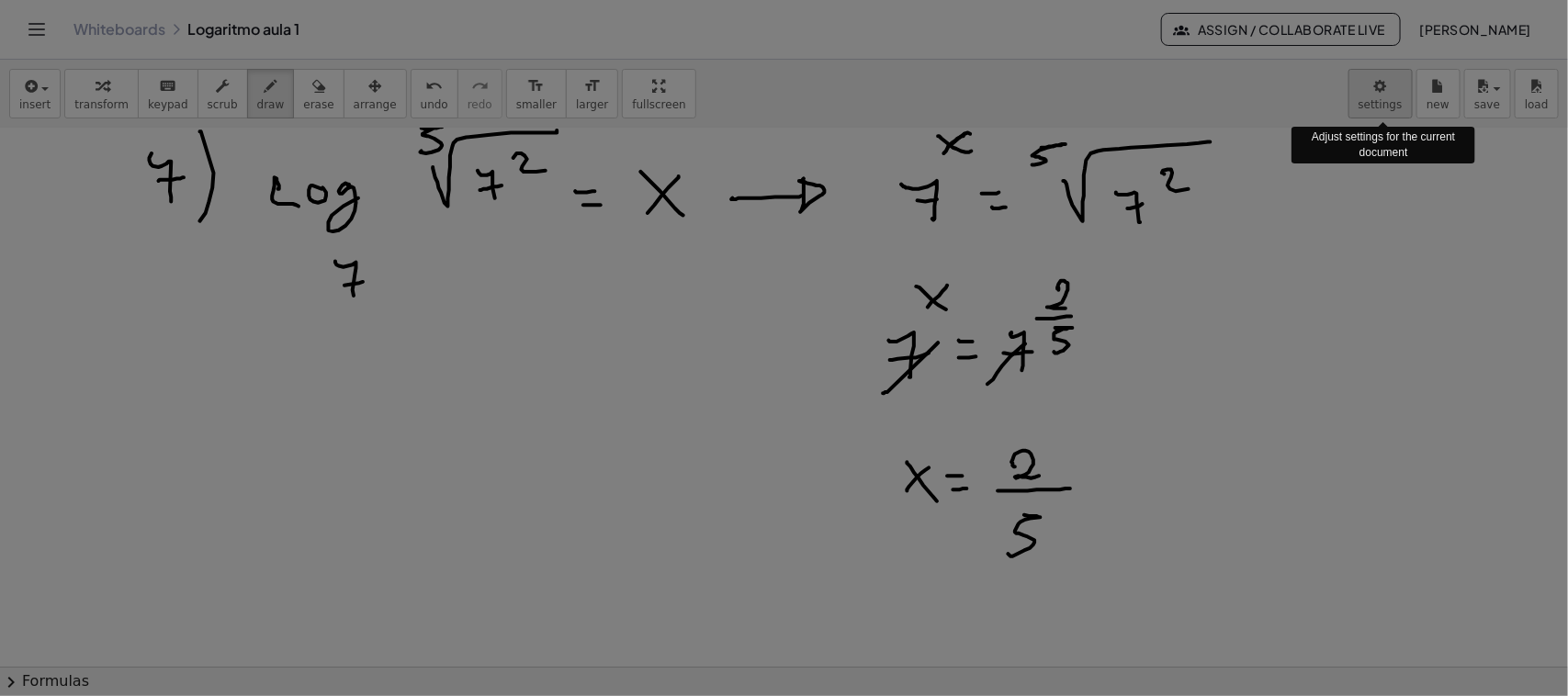
click at [1378, 89] on div at bounding box center [784, 348] width 1568 height 696
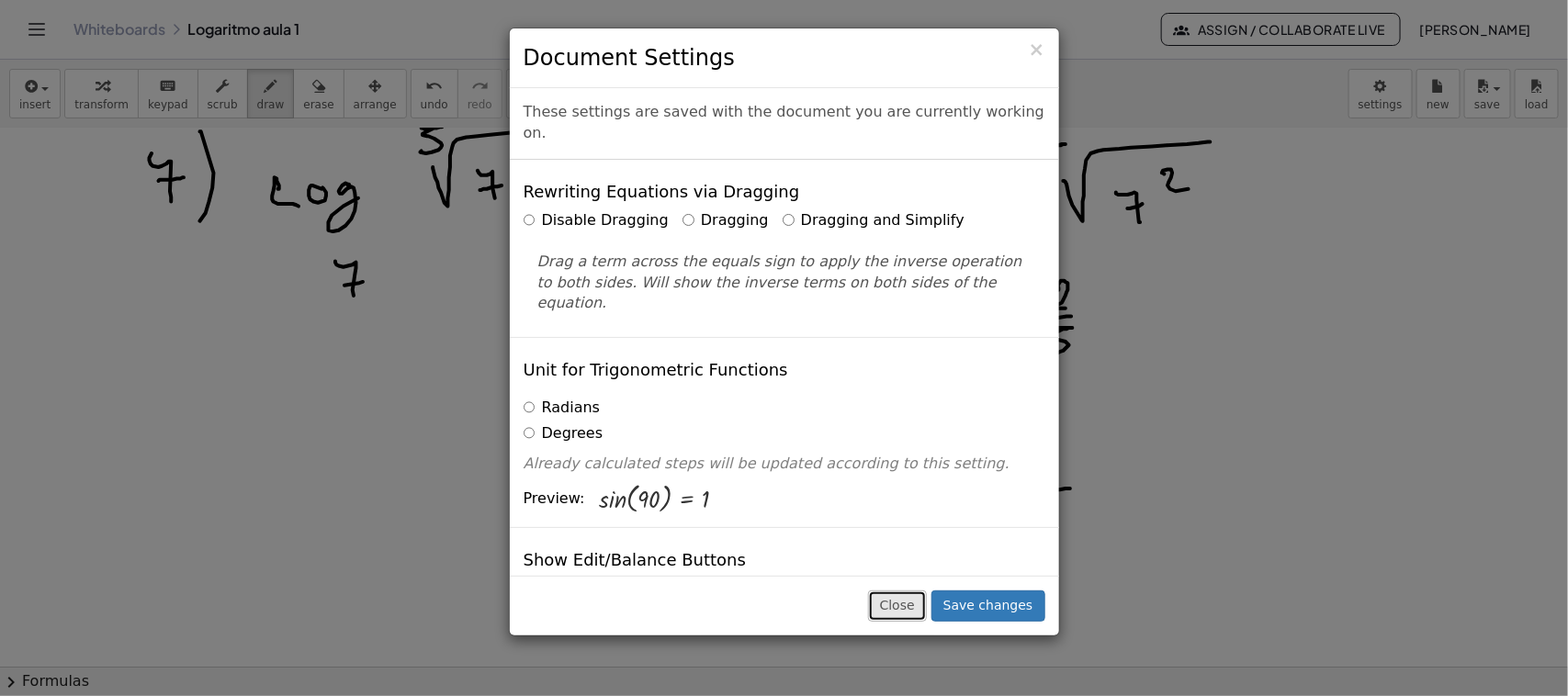
click at [902, 606] on button "Close" at bounding box center [897, 606] width 59 height 31
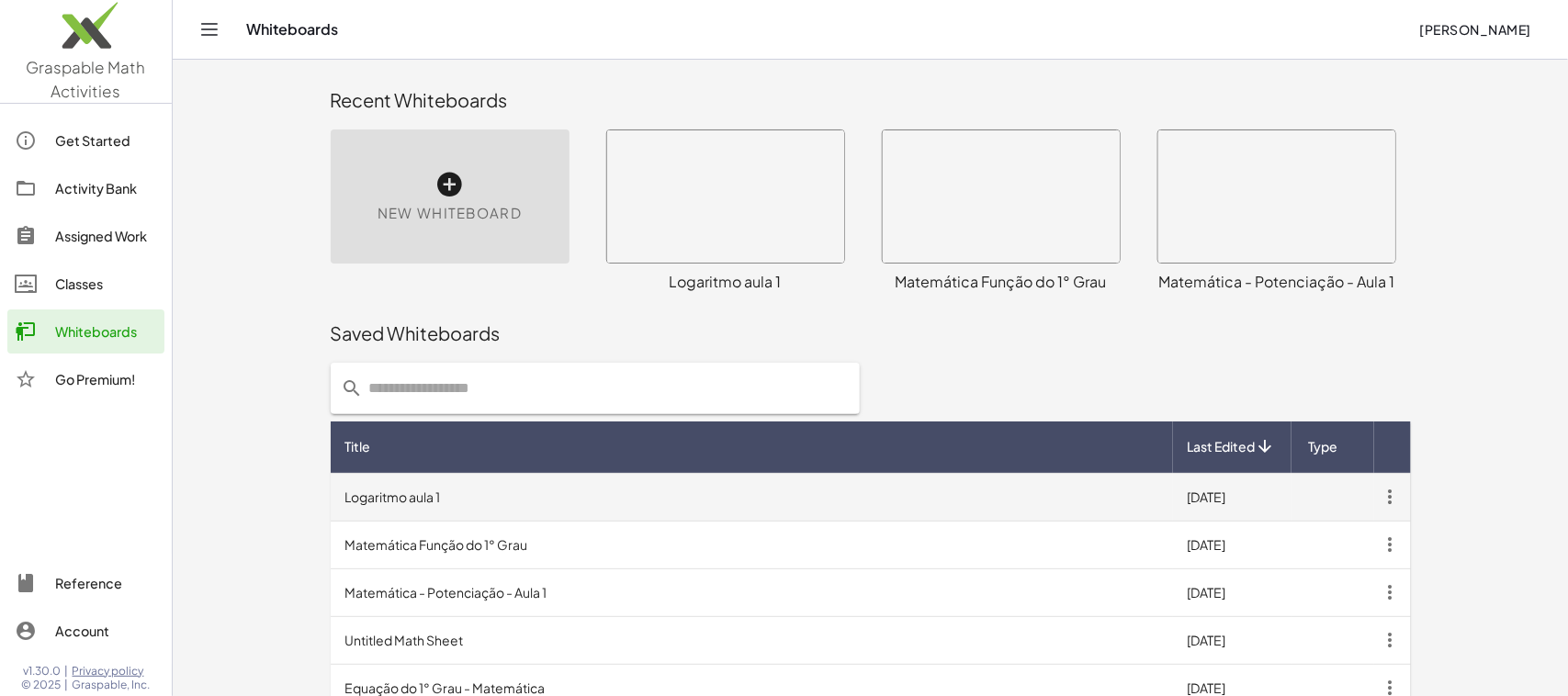
click at [1388, 496] on icon "button" at bounding box center [1391, 497] width 33 height 33
click at [1379, 503] on icon "button" at bounding box center [1391, 497] width 33 height 33
click at [1376, 503] on icon "button" at bounding box center [1391, 497] width 33 height 33
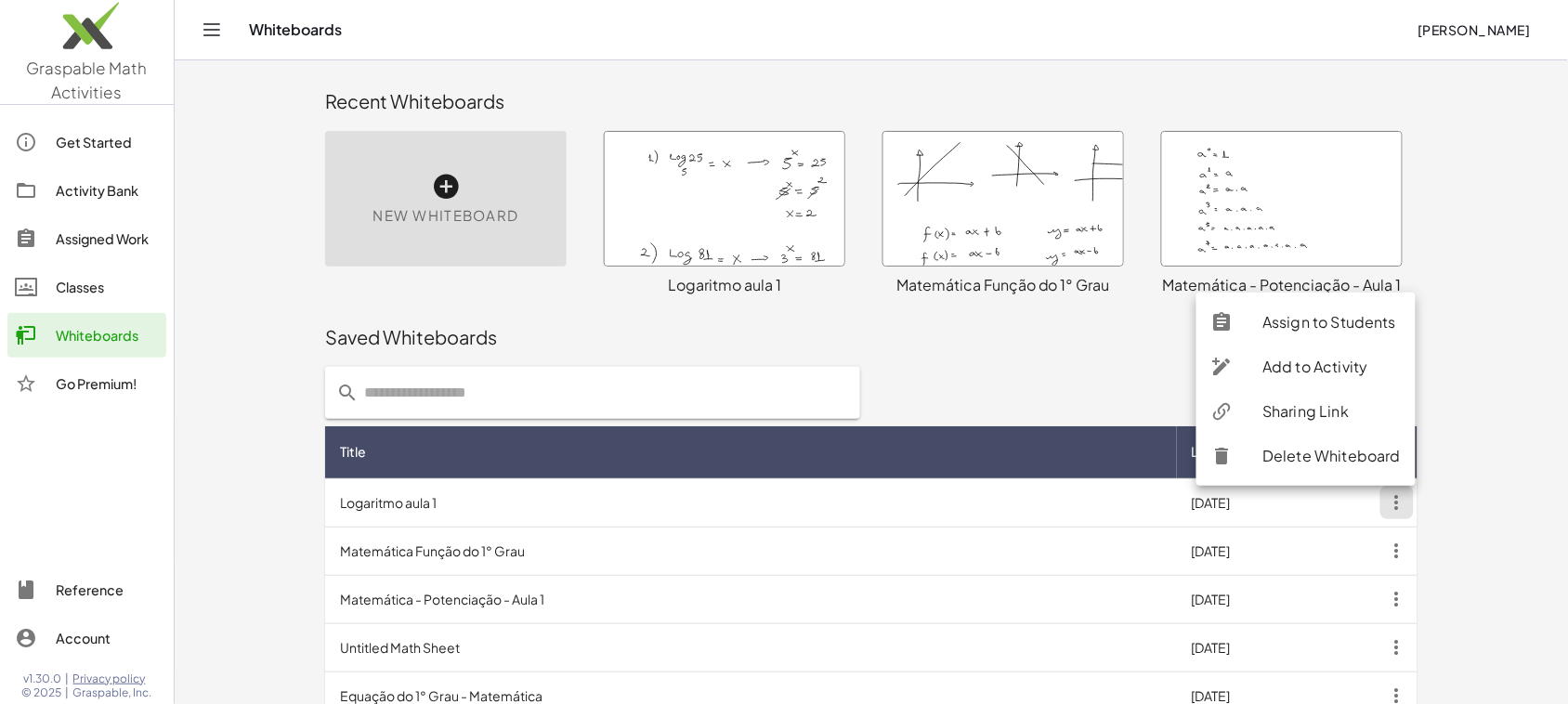
click at [1314, 411] on div "Sharing Link" at bounding box center [1332, 411] width 138 height 22
